Goal: Task Accomplishment & Management: Manage account settings

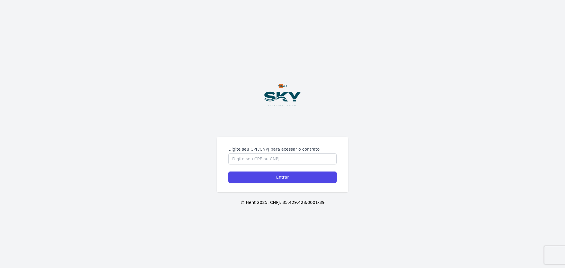
click at [266, 129] on div "Digite seu CPF/CNPJ para acessar o contrato Entrar © Hent 2025. CNPJ: 35.429.42…" at bounding box center [282, 134] width 565 height 268
click at [253, 160] on input "Digite seu CPF/CNPJ para acessar o contrato" at bounding box center [282, 158] width 108 height 11
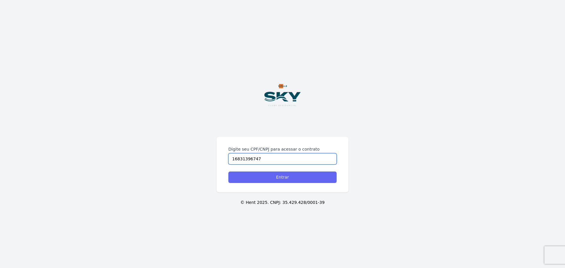
type input "16831396747"
click at [281, 177] on input "Entrar" at bounding box center [282, 177] width 108 height 11
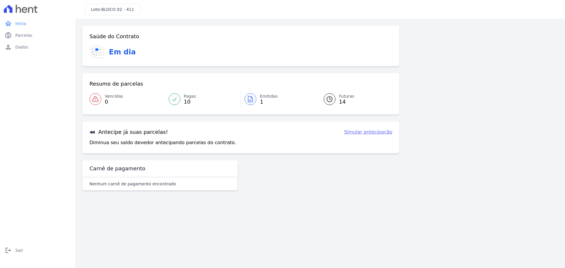
click at [253, 99] on icon at bounding box center [250, 99] width 7 height 7
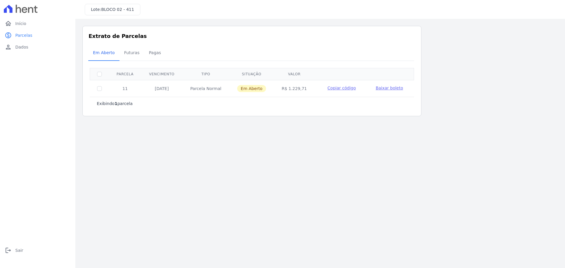
click at [391, 88] on span "Baixar boleto" at bounding box center [389, 88] width 27 height 5
click at [20, 24] on span "Início" at bounding box center [20, 24] width 11 height 6
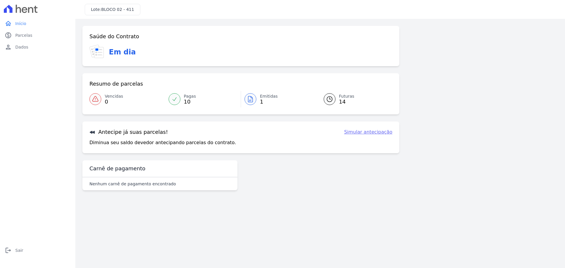
click at [327, 97] on icon at bounding box center [329, 99] width 7 height 7
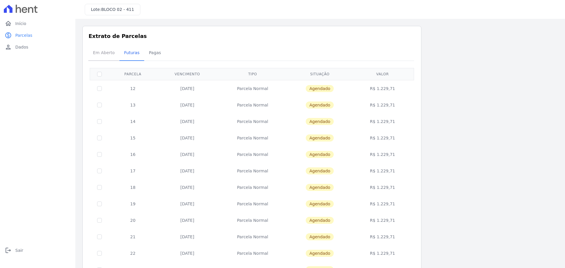
click at [106, 53] on span "Em Aberto" at bounding box center [103, 53] width 29 height 12
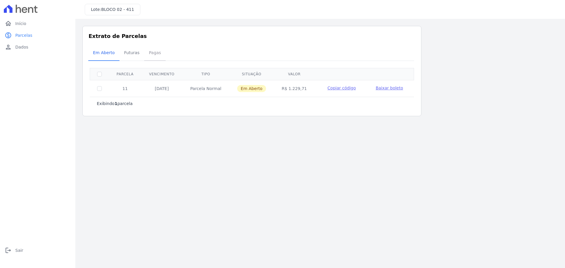
click at [151, 52] on span "Pagas" at bounding box center [154, 53] width 19 height 12
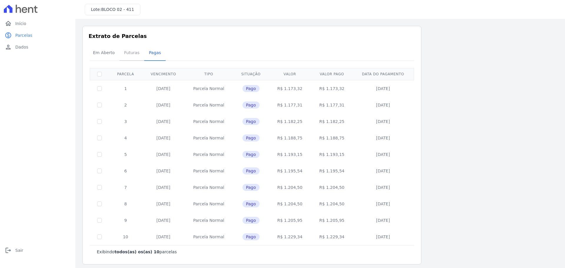
click at [127, 55] on span "Futuras" at bounding box center [132, 53] width 22 height 12
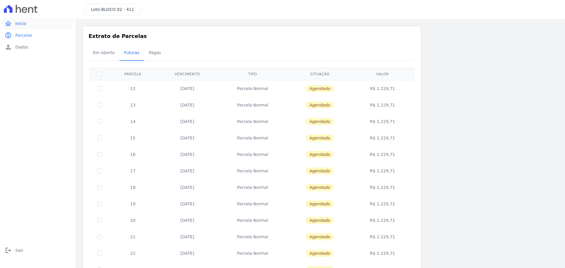
click at [18, 26] on span "Início" at bounding box center [20, 24] width 11 height 6
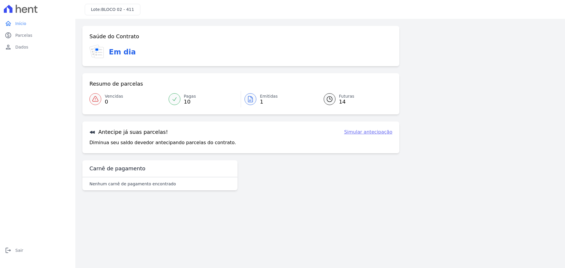
click at [380, 133] on link "Simular antecipação" at bounding box center [368, 132] width 48 height 7
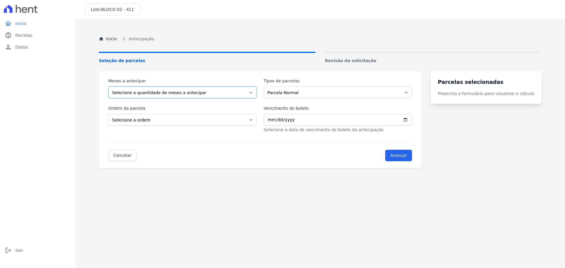
click at [249, 92] on select "Selecione a quantidade de meses a antecipar 1 2 3 4 5 6 7 8 9 10 11 12" at bounding box center [182, 92] width 148 height 12
click at [108, 86] on select "Selecione a quantidade de meses a antecipar 1 2 3 4 5 6 7 8 9 10 11 12" at bounding box center [182, 92] width 148 height 12
click at [237, 94] on select "Selecione a quantidade de meses a antecipar 1 2 3 4 5 6 7 8 9 10 11 12" at bounding box center [182, 92] width 148 height 12
select select "3"
click at [108, 86] on select "Selecione a quantidade de meses a antecipar 1 2 3 4 5 6 7 8 9 10 11 12" at bounding box center [182, 92] width 148 height 12
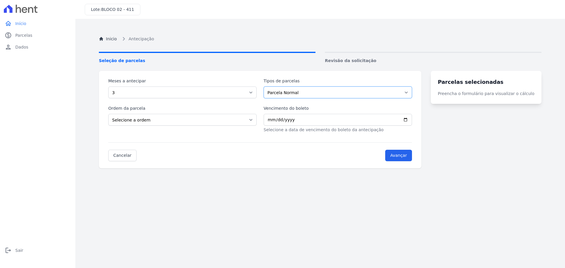
click at [307, 94] on select "Parcela Normal Intercalada" at bounding box center [338, 92] width 148 height 12
select select "interleaved"
click at [267, 86] on select "Parcela Normal Intercalada" at bounding box center [338, 92] width 148 height 12
click at [222, 115] on select "Selecione a ordem Últimas parcelas Primeiras parcelas" at bounding box center [182, 120] width 148 height 12
select select "ending"
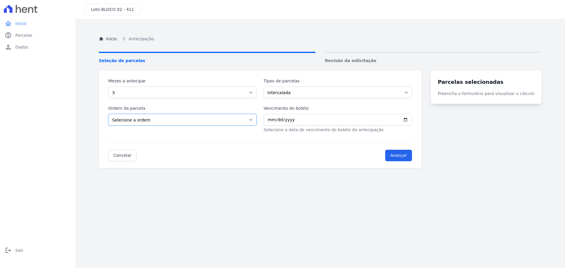
click at [108, 114] on select "Selecione a ordem Últimas parcelas Primeiras parcelas" at bounding box center [182, 120] width 148 height 12
drag, startPoint x: 312, startPoint y: 120, endPoint x: 306, endPoint y: 121, distance: 6.6
click at [311, 120] on input "Vencimento do boleto" at bounding box center [338, 120] width 148 height 12
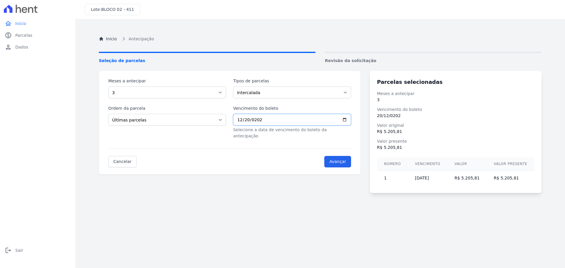
type input "[DATE]"
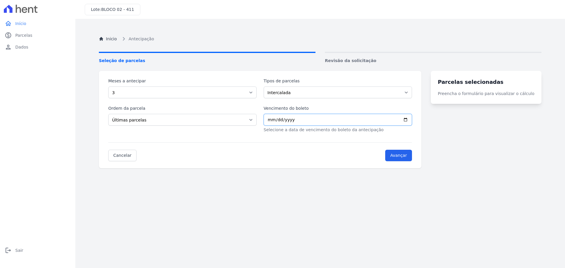
type input "0005-12-20"
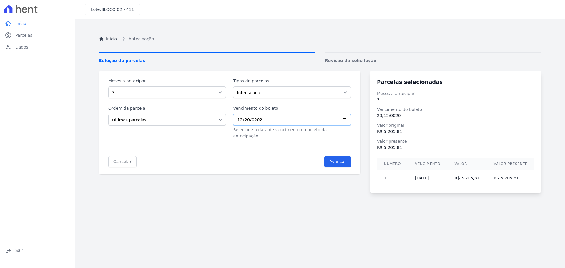
type input "[DATE]"
click at [344, 158] on input "Avançar" at bounding box center [337, 161] width 27 height 11
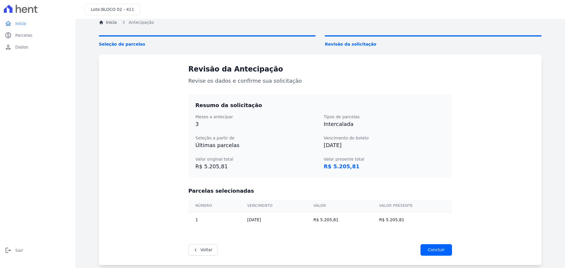
scroll to position [33, 0]
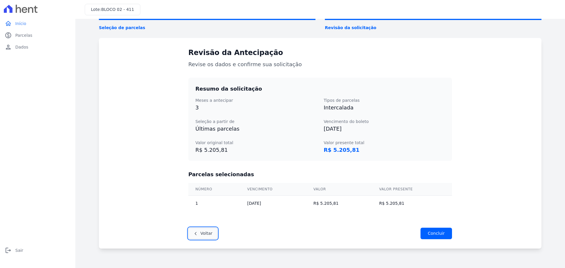
click at [199, 234] on link "Voltar" at bounding box center [202, 233] width 29 height 11
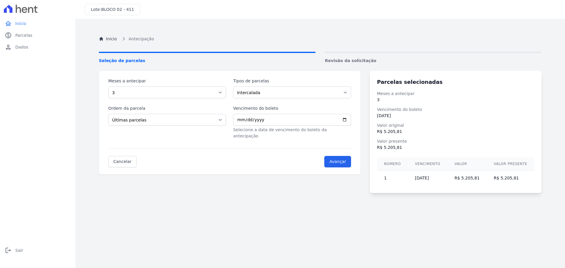
click at [271, 220] on div "Inicio Antecipação Seleção de parcelas Revisão da solicitação Meses a antecipar…" at bounding box center [320, 160] width 452 height 268
click at [142, 39] on span "Antecipação" at bounding box center [141, 39] width 25 height 6
click at [21, 28] on link "home Início" at bounding box center [37, 24] width 71 height 12
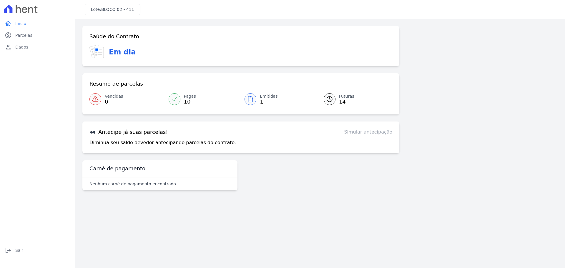
click at [295, 187] on div "Saúde do Contrato Em dia Resumo de parcelas Vencidas 0 Pagas 10 Emitidas 1 Futu…" at bounding box center [240, 109] width 317 height 167
click at [330, 100] on icon at bounding box center [329, 99] width 7 height 7
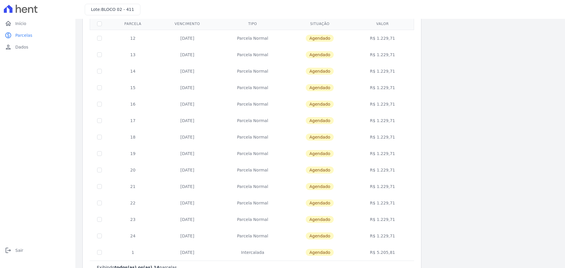
scroll to position [40, 0]
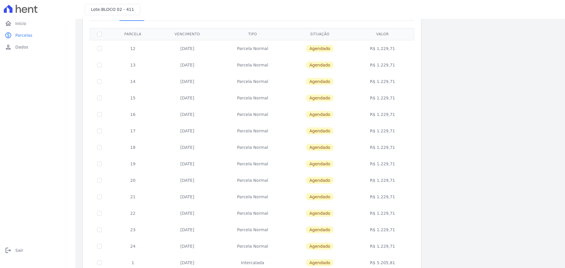
click at [191, 50] on td "[DATE]" at bounding box center [187, 48] width 61 height 17
click at [192, 66] on td "[DATE]" at bounding box center [187, 65] width 61 height 16
click at [191, 82] on td "[DATE]" at bounding box center [187, 81] width 61 height 16
click at [189, 100] on td "[DATE]" at bounding box center [187, 98] width 61 height 16
click at [190, 115] on td "[DATE]" at bounding box center [187, 114] width 61 height 16
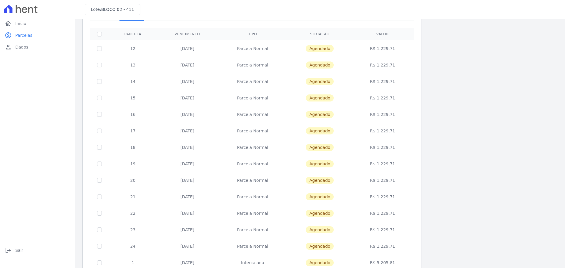
click at [190, 128] on td "[DATE]" at bounding box center [187, 131] width 61 height 16
click at [194, 148] on td "[DATE]" at bounding box center [187, 147] width 61 height 16
click at [189, 162] on td "[DATE]" at bounding box center [187, 164] width 61 height 16
click at [192, 183] on td "[DATE]" at bounding box center [187, 180] width 61 height 16
click at [195, 197] on td "[DATE]" at bounding box center [187, 197] width 61 height 16
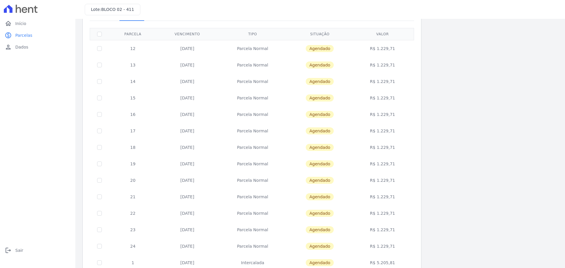
drag, startPoint x: 194, startPoint y: 210, endPoint x: 192, endPoint y: 225, distance: 15.1
click at [194, 211] on td "[DATE]" at bounding box center [187, 213] width 61 height 16
click at [191, 232] on td "[DATE]" at bounding box center [187, 230] width 61 height 16
click at [189, 246] on td "[DATE]" at bounding box center [187, 246] width 61 height 16
drag, startPoint x: 192, startPoint y: 262, endPoint x: 232, endPoint y: 239, distance: 45.5
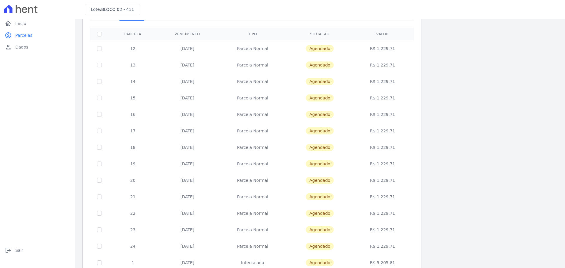
click at [192, 262] on td "[DATE]" at bounding box center [187, 262] width 61 height 16
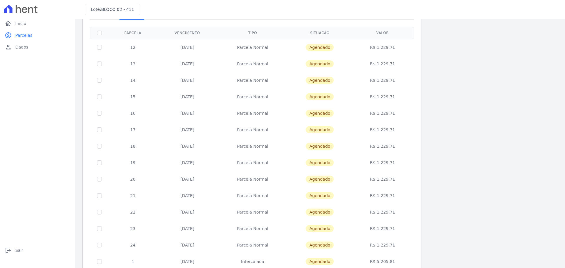
scroll to position [11, 0]
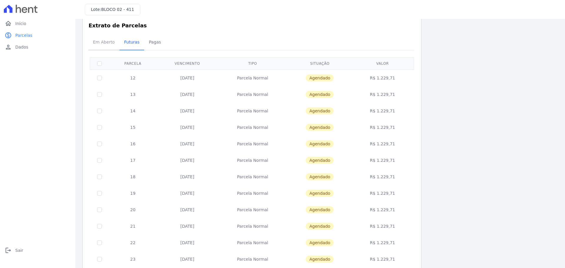
click at [108, 42] on span "Em Aberto" at bounding box center [103, 42] width 29 height 12
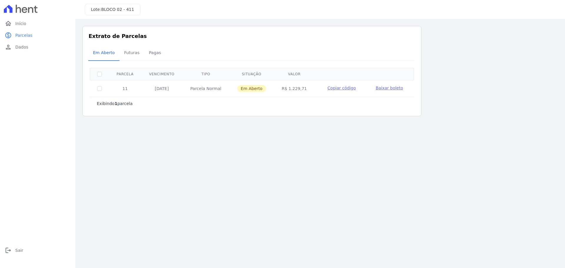
click at [346, 88] on span "Copiar código" at bounding box center [341, 88] width 28 height 5
click at [339, 87] on span "Copiado!" at bounding box center [341, 88] width 19 height 6
click at [392, 88] on span "Baixar boleto" at bounding box center [389, 88] width 27 height 5
